Goal: Task Accomplishment & Management: Use online tool/utility

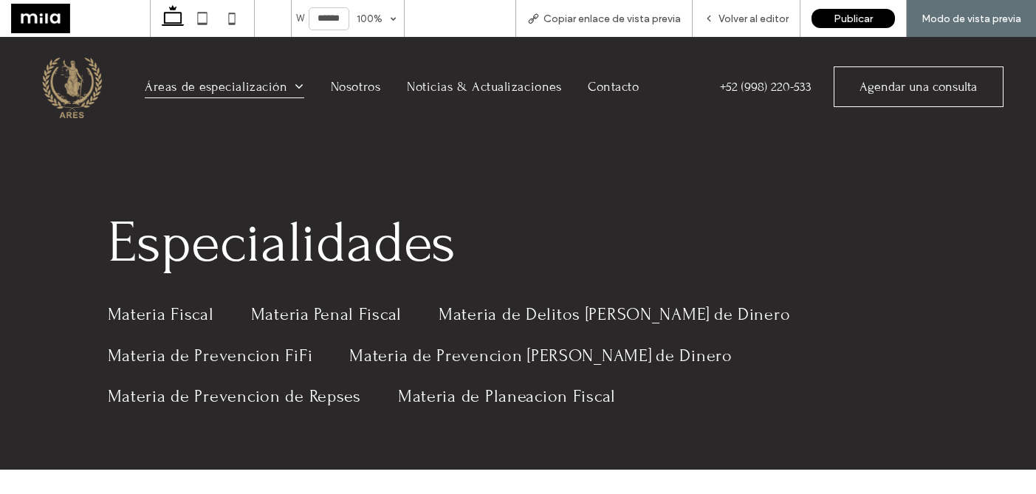
click at [72, 93] on img at bounding box center [69, 86] width 75 height 75
click at [768, 13] on span "Volver al editor" at bounding box center [753, 19] width 70 height 13
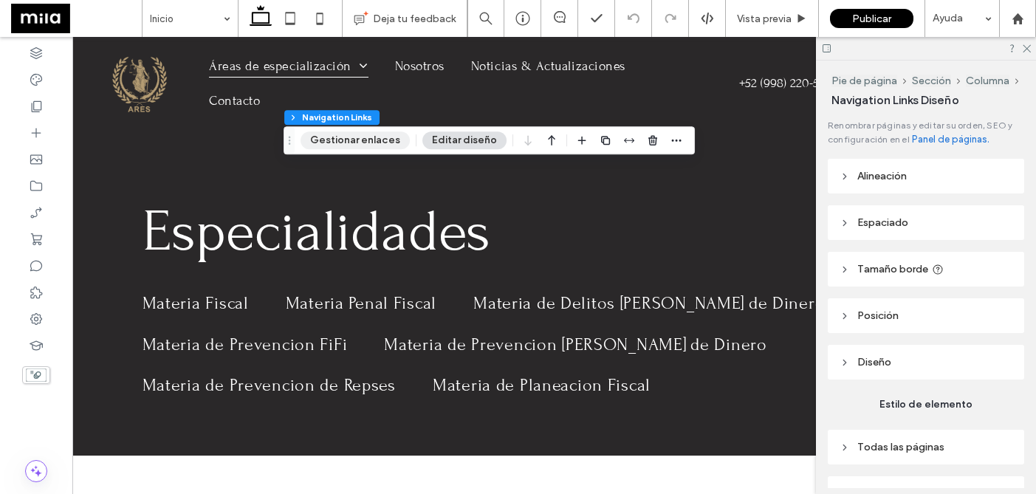
type input "***"
type input "****"
click at [358, 142] on button "Gestionar enlaces" at bounding box center [354, 140] width 109 height 18
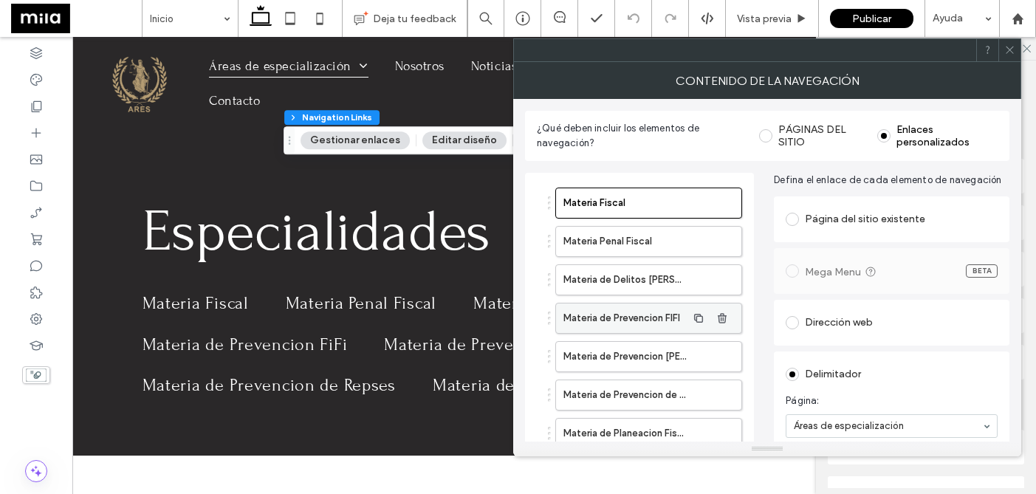
click at [671, 320] on label "Materia de Prevencion FIFI" at bounding box center [624, 318] width 123 height 30
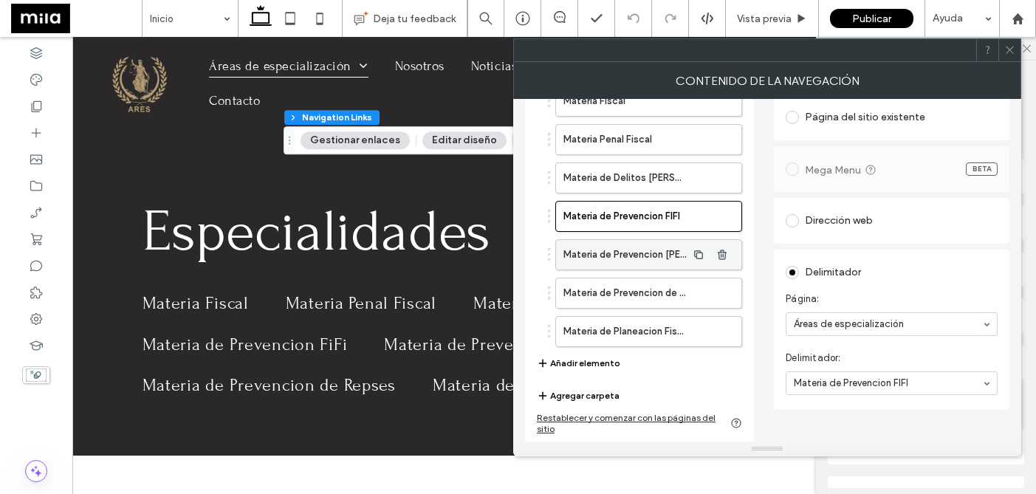
scroll to position [102, 0]
click at [652, 153] on ol "Materia Fiscal Materia Penal Fiscal Materia de Delitos de Lavado de Dinero Mate…" at bounding box center [639, 216] width 205 height 261
click at [1004, 58] on span at bounding box center [1009, 50] width 11 height 22
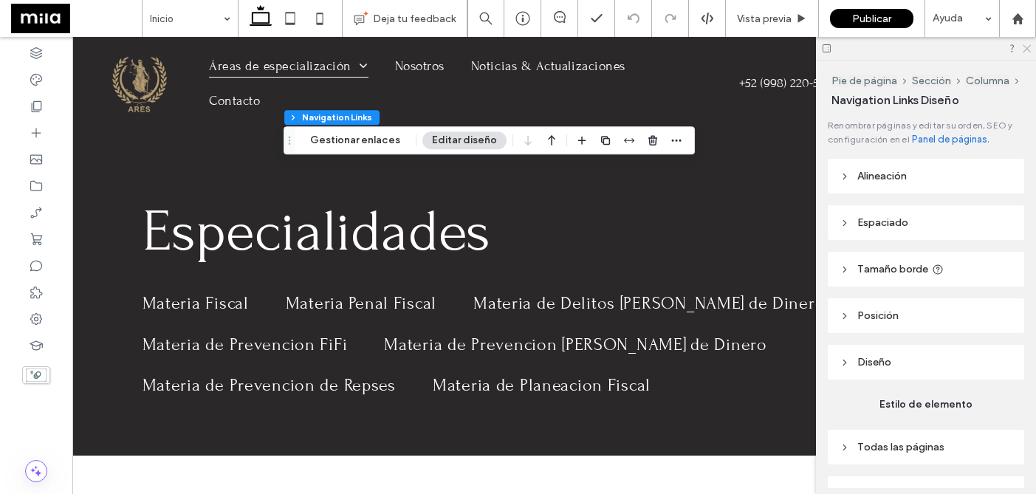
click at [1030, 51] on icon at bounding box center [1026, 48] width 10 height 10
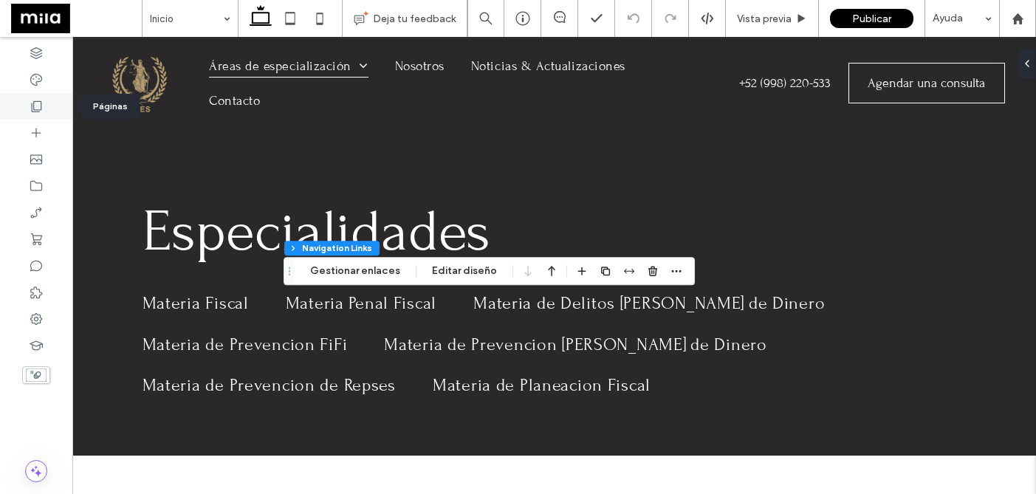
click at [38, 109] on use at bounding box center [37, 106] width 10 height 11
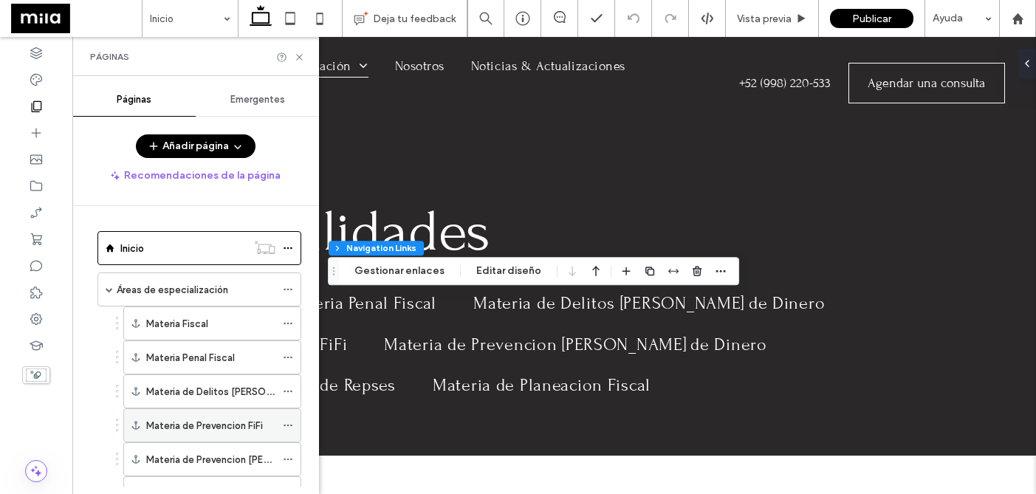
click at [225, 432] on label "Materia de Prevencion FiFi" at bounding box center [204, 426] width 117 height 26
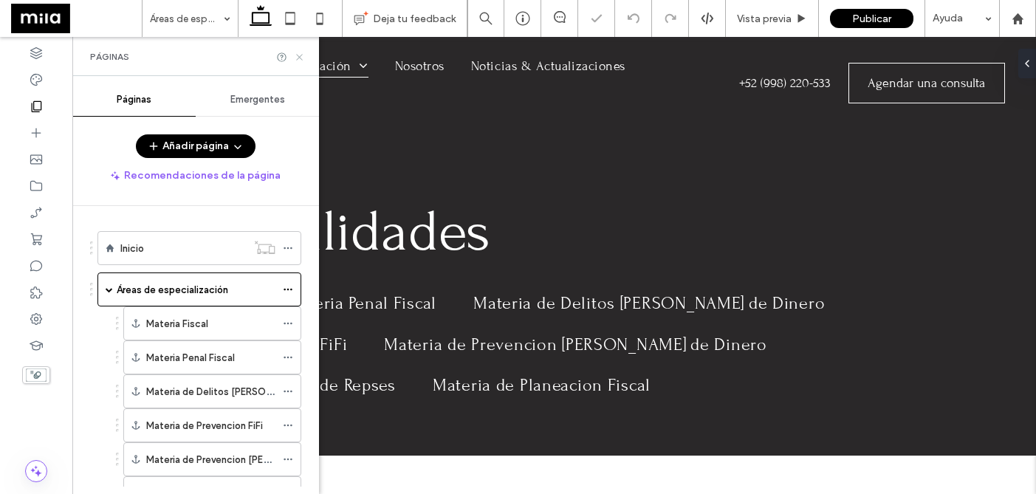
click at [298, 59] on icon at bounding box center [299, 57] width 11 height 11
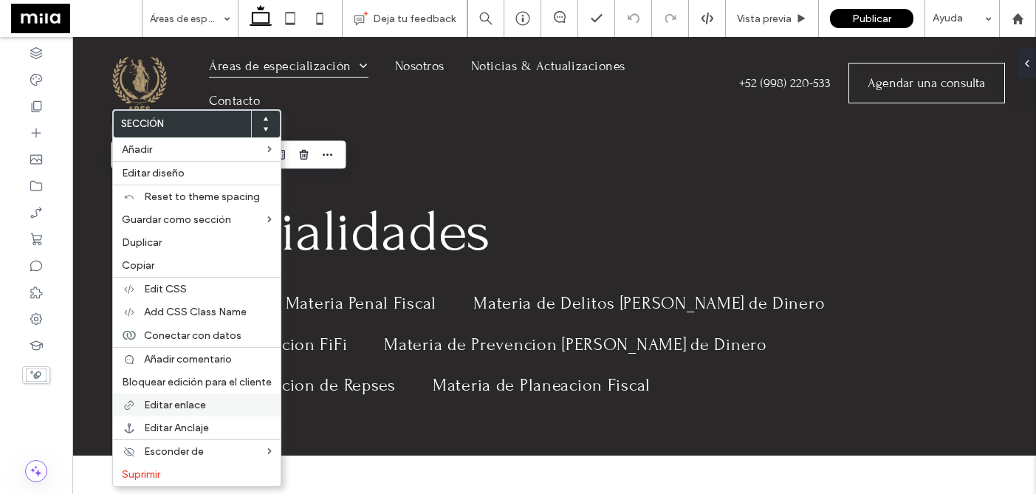
click at [181, 410] on span "Editar enlace" at bounding box center [175, 405] width 62 height 13
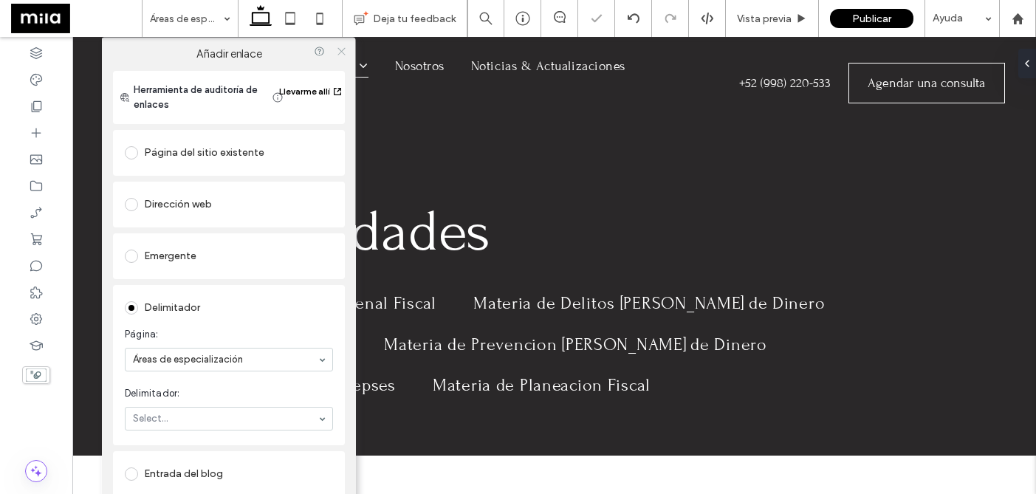
click at [336, 50] on icon at bounding box center [340, 51] width 11 height 11
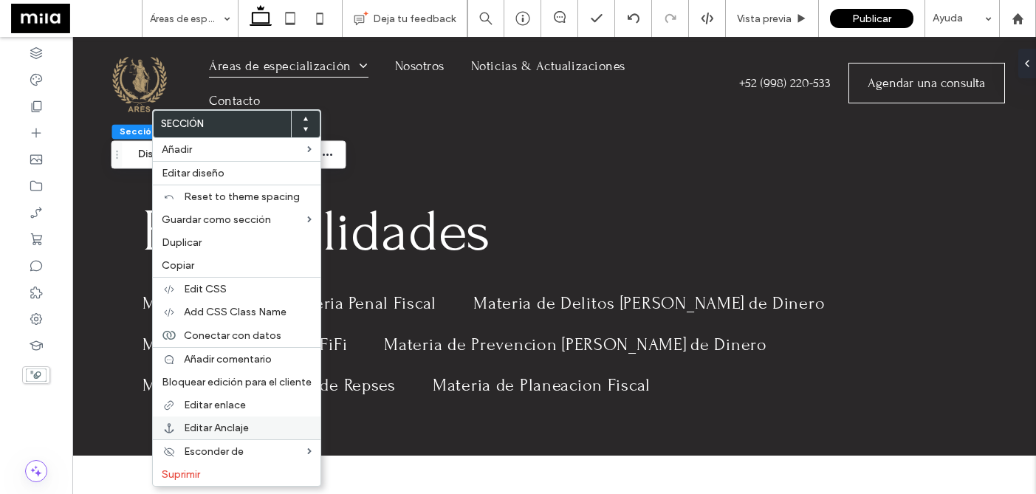
click at [232, 430] on span "Editar Anclaje" at bounding box center [216, 427] width 65 height 13
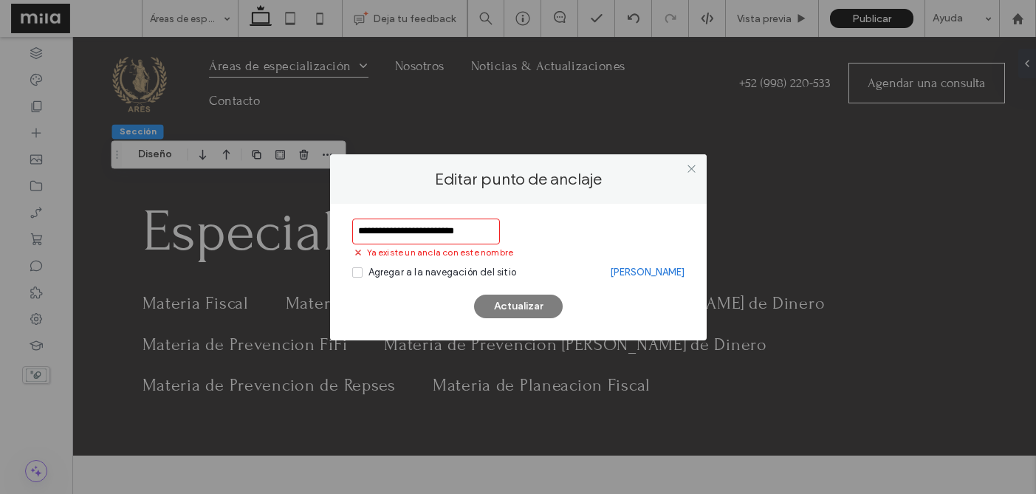
type input "**********"
click at [645, 275] on link "Suprimir ancla" at bounding box center [647, 272] width 75 height 15
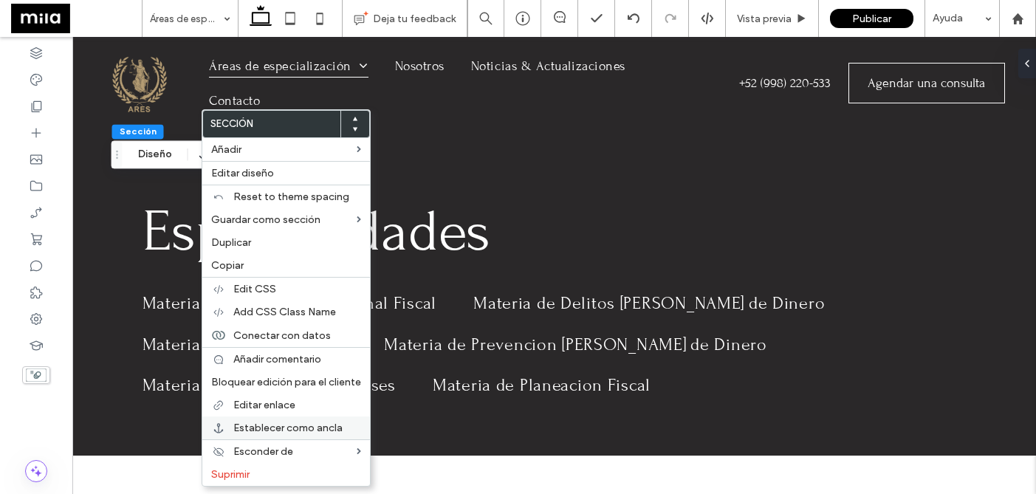
click at [274, 425] on span "Establecer como ancla" at bounding box center [287, 427] width 109 height 13
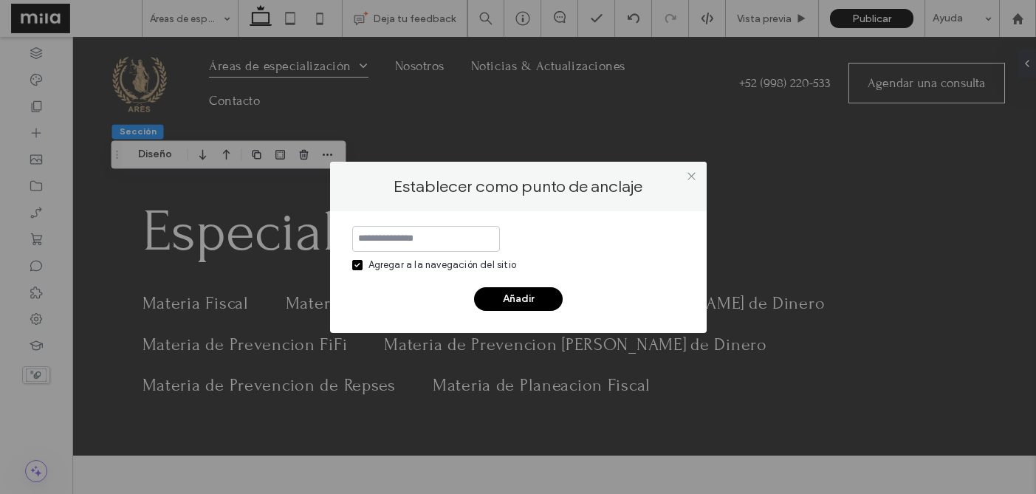
click at [359, 267] on span at bounding box center [357, 265] width 10 height 10
click at [402, 240] on input at bounding box center [426, 239] width 148 height 26
click at [421, 235] on input "**********" at bounding box center [426, 239] width 148 height 26
type input "**********"
click at [502, 300] on button "Añadir" at bounding box center [518, 299] width 89 height 24
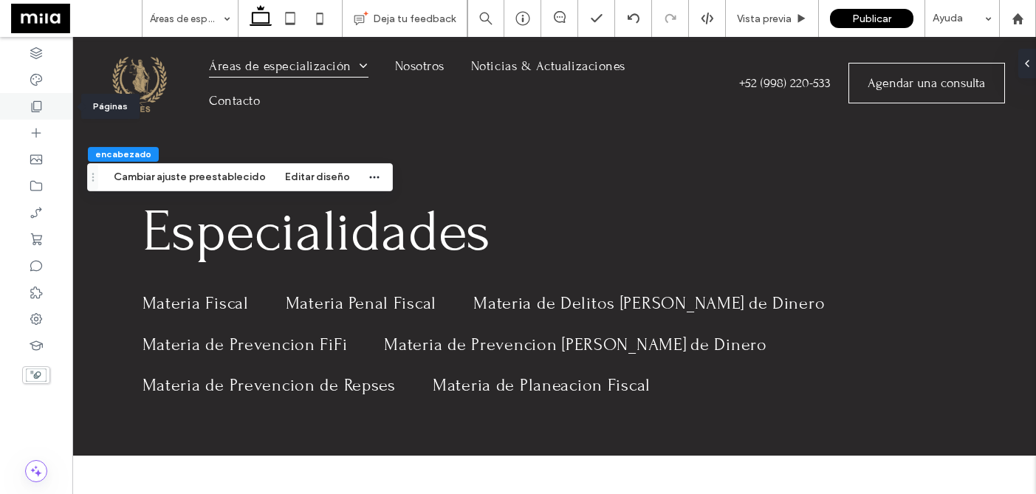
click at [33, 102] on use at bounding box center [37, 106] width 10 height 11
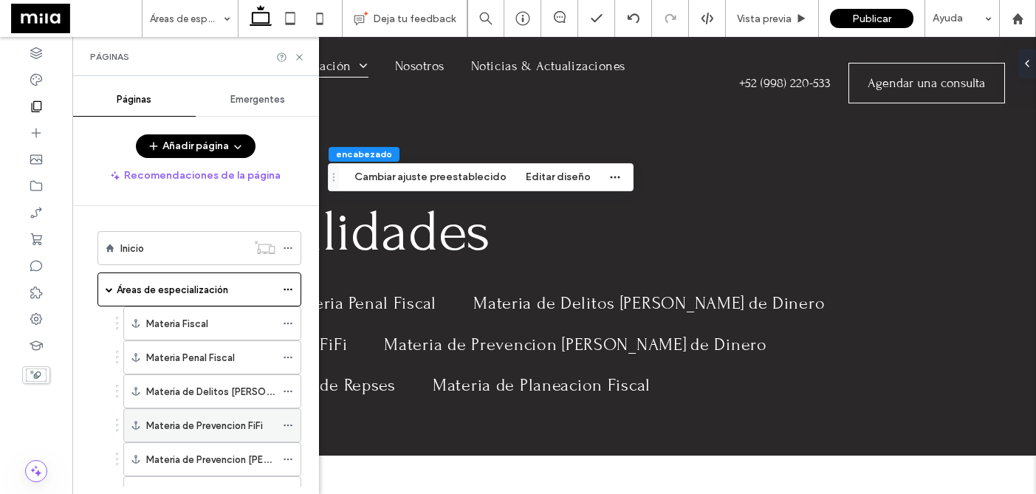
click at [230, 435] on div "Materia de Prevencion FiFi" at bounding box center [210, 425] width 129 height 32
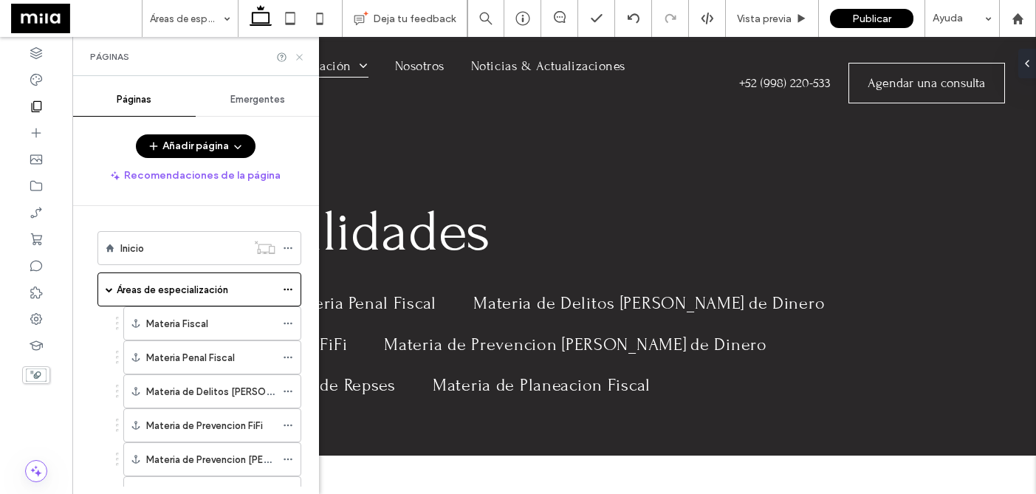
click at [301, 53] on icon at bounding box center [299, 57] width 11 height 11
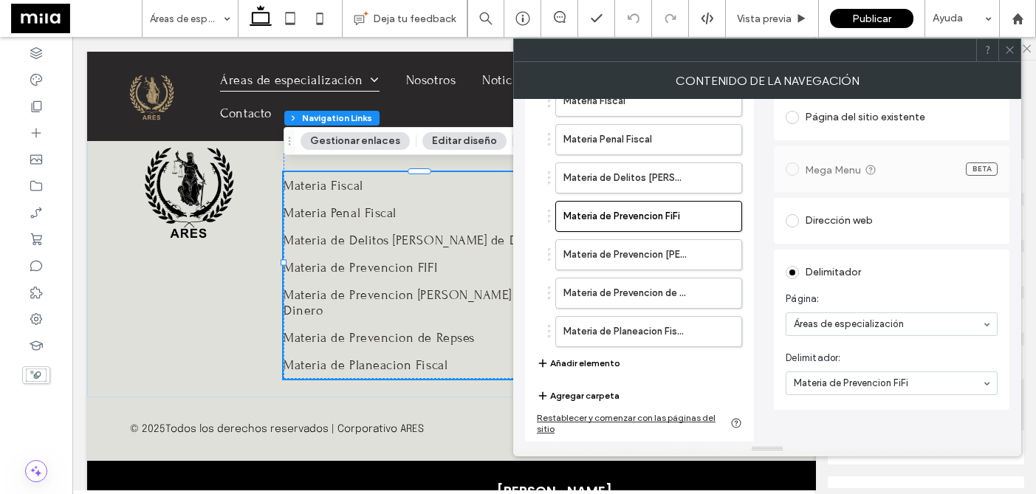
scroll to position [102, 0]
click at [1008, 53] on icon at bounding box center [1009, 49] width 11 height 11
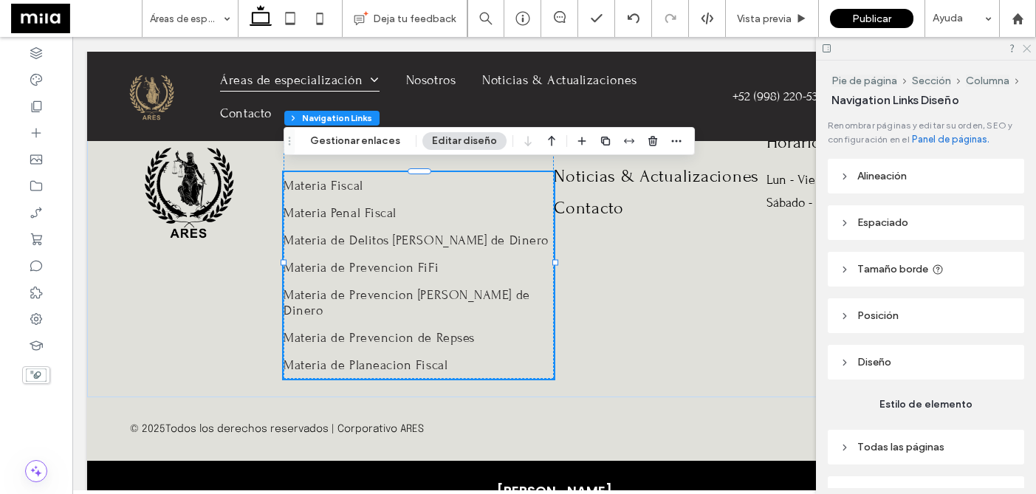
click at [1028, 47] on use at bounding box center [1026, 49] width 8 height 8
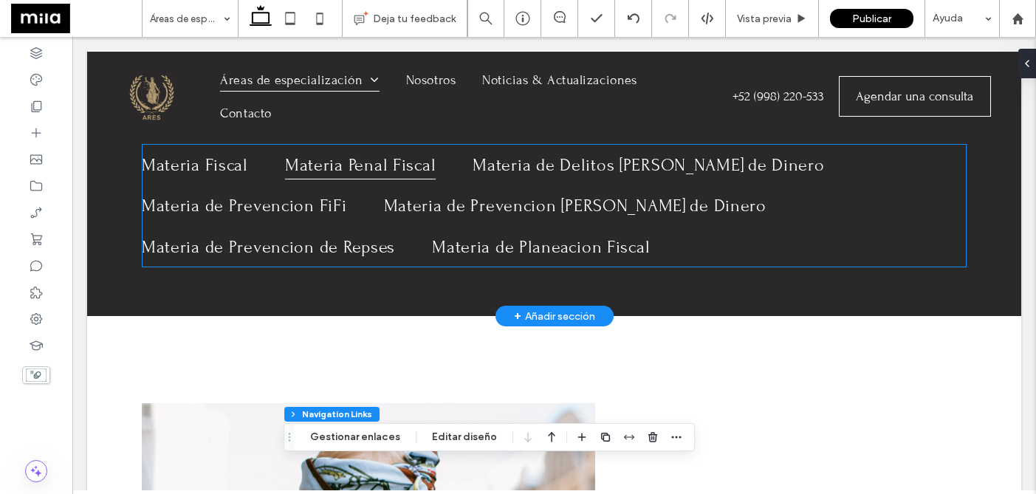
scroll to position [122, 0]
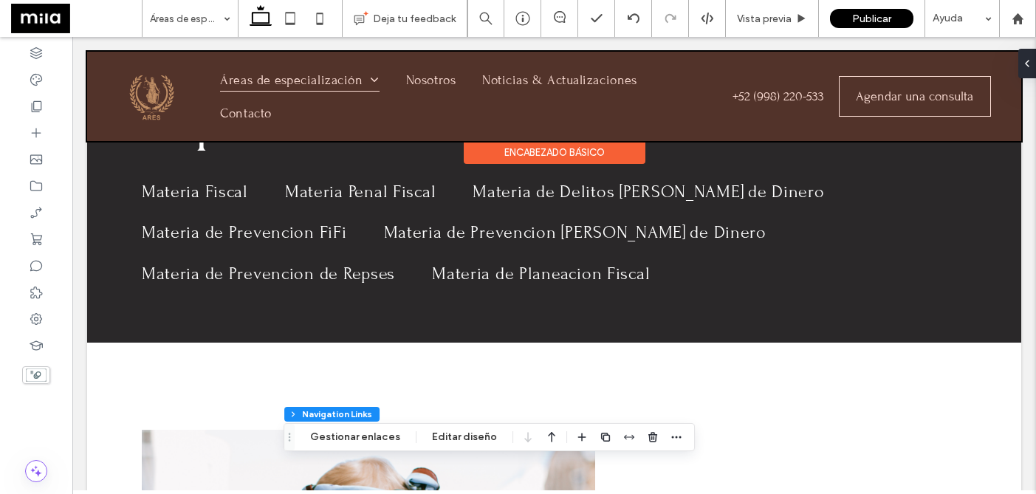
click at [142, 89] on div at bounding box center [554, 96] width 934 height 89
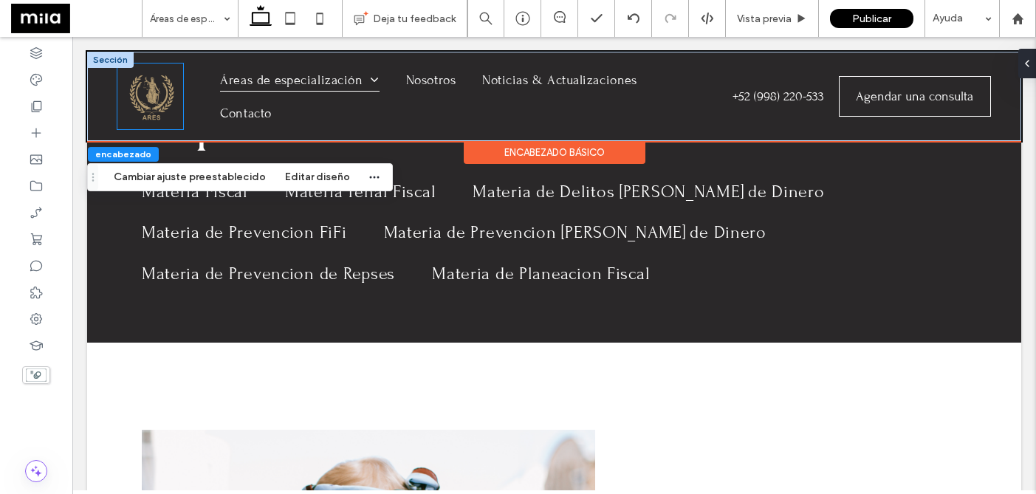
click at [154, 100] on img at bounding box center [151, 97] width 56 height 56
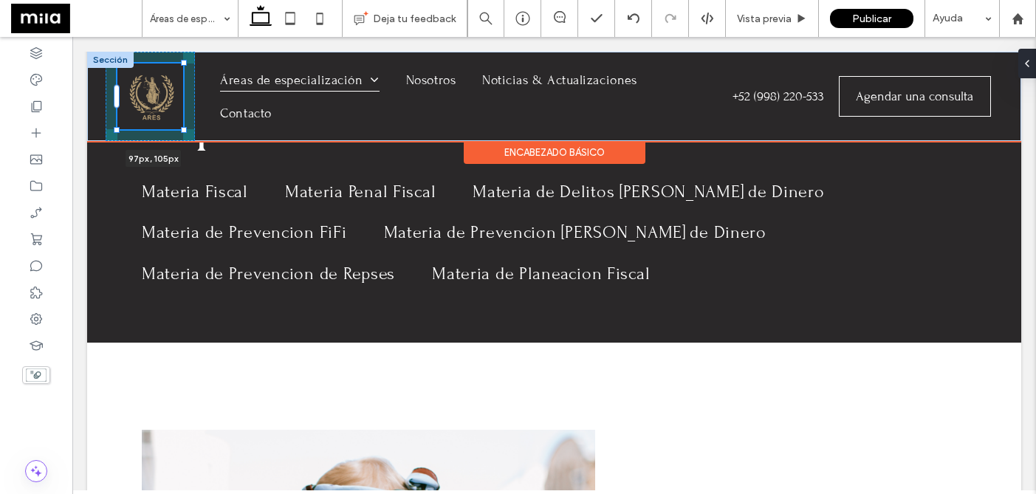
drag, startPoint x: 186, startPoint y: 128, endPoint x: 192, endPoint y: 134, distance: 7.8
click at [192, 134] on div "97px , 105px Áreas de especialización Materia Fiscal Materia Penal Fiscal Mater…" at bounding box center [554, 96] width 934 height 89
type input "**"
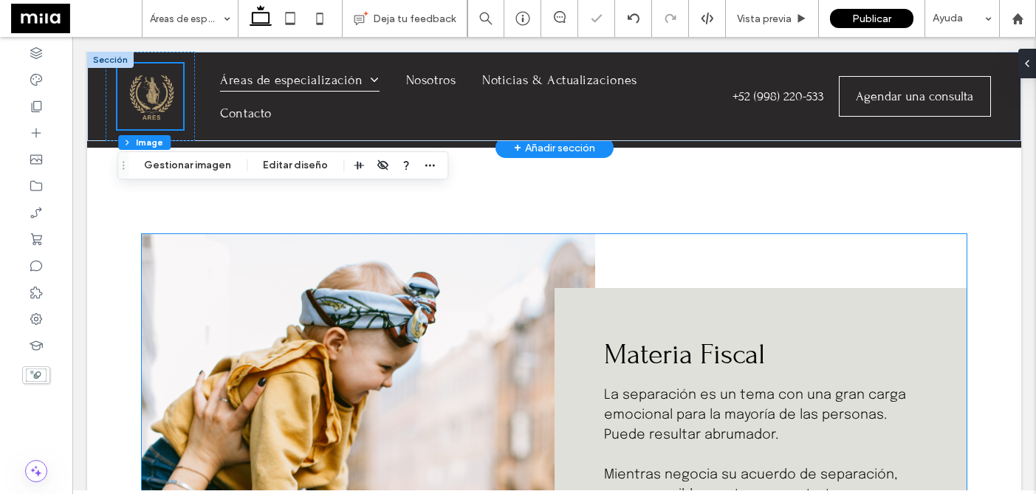
scroll to position [0, 0]
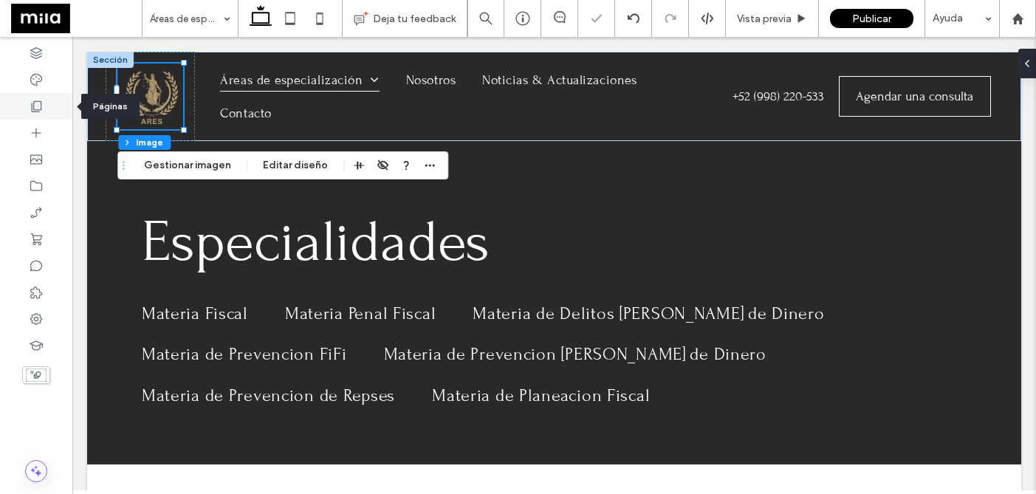
click at [38, 108] on icon at bounding box center [36, 106] width 15 height 15
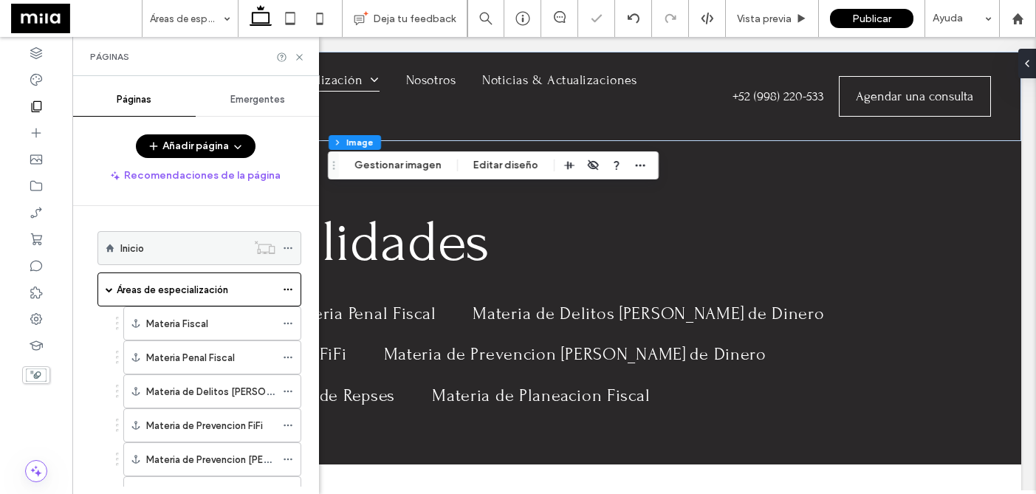
click at [155, 247] on div "Inicio" at bounding box center [183, 249] width 126 height 16
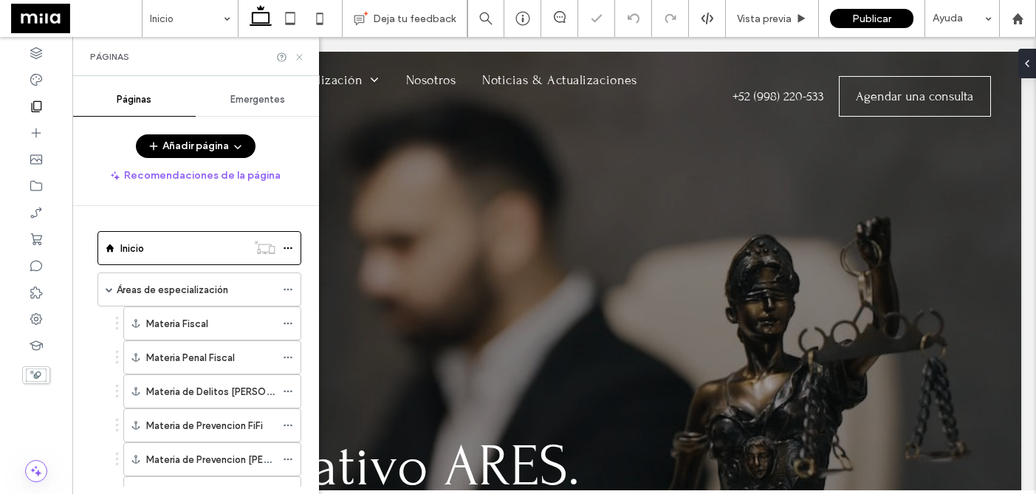
click at [301, 59] on icon at bounding box center [299, 57] width 11 height 11
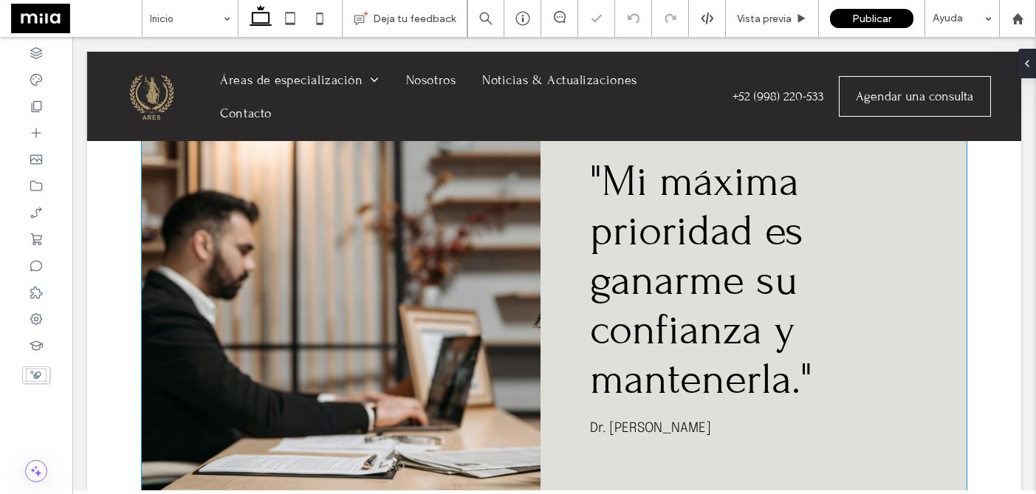
scroll to position [1269, 0]
